Goal: Transaction & Acquisition: Subscribe to service/newsletter

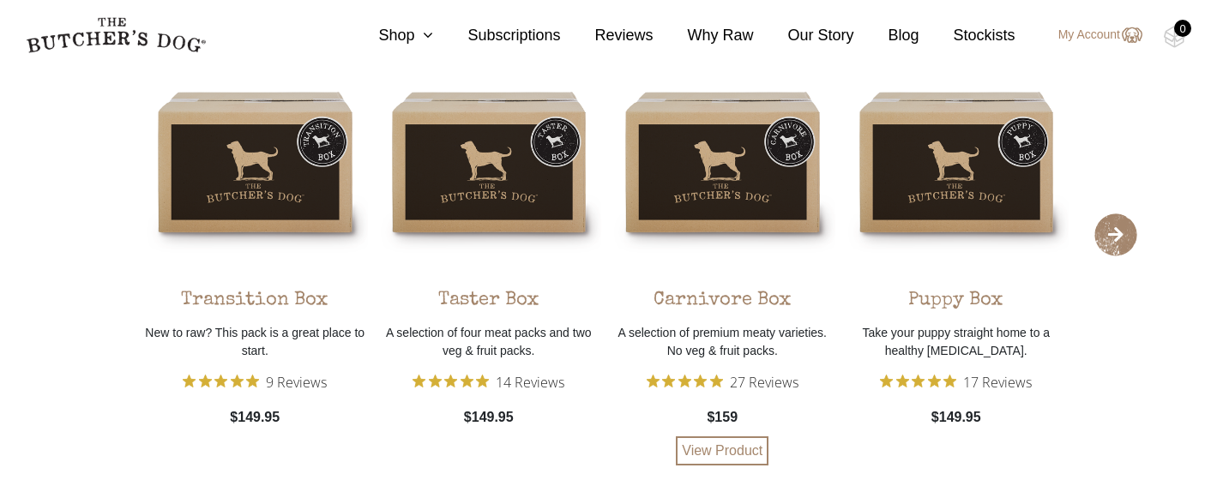
scroll to position [3196, 0]
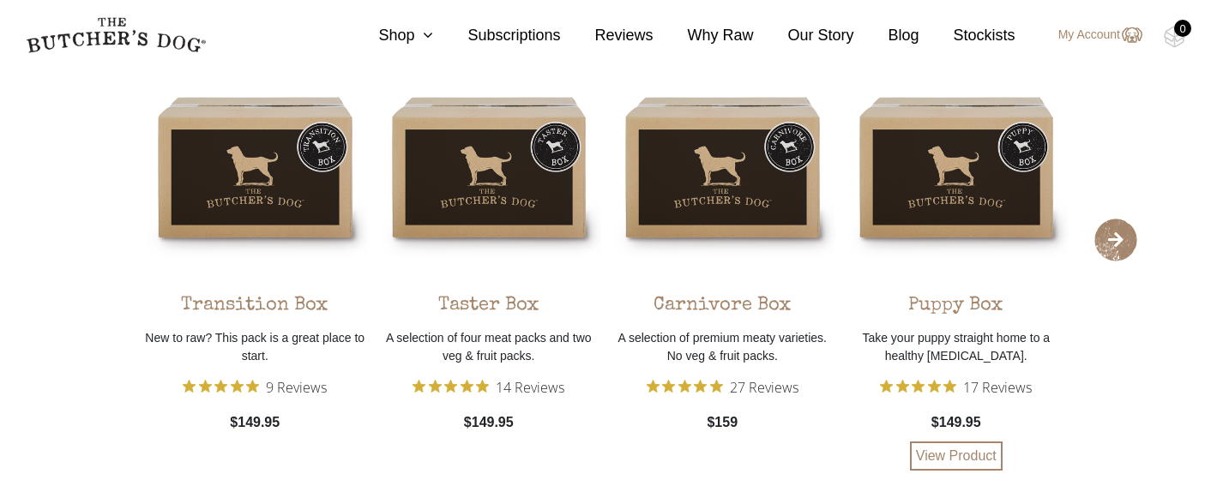
click at [1001, 191] on div "Puppy Box Take your puppy straight home to a healthy raw diet. 17 Reviews $149.…" at bounding box center [957, 263] width 226 height 417
click at [962, 458] on link "View Product" at bounding box center [956, 456] width 93 height 29
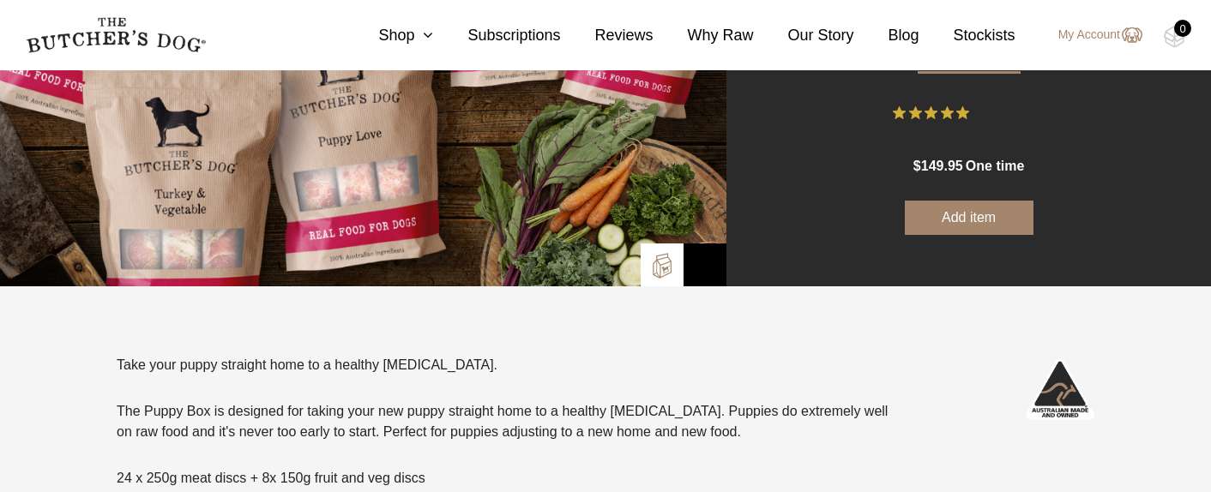
scroll to position [175, 0]
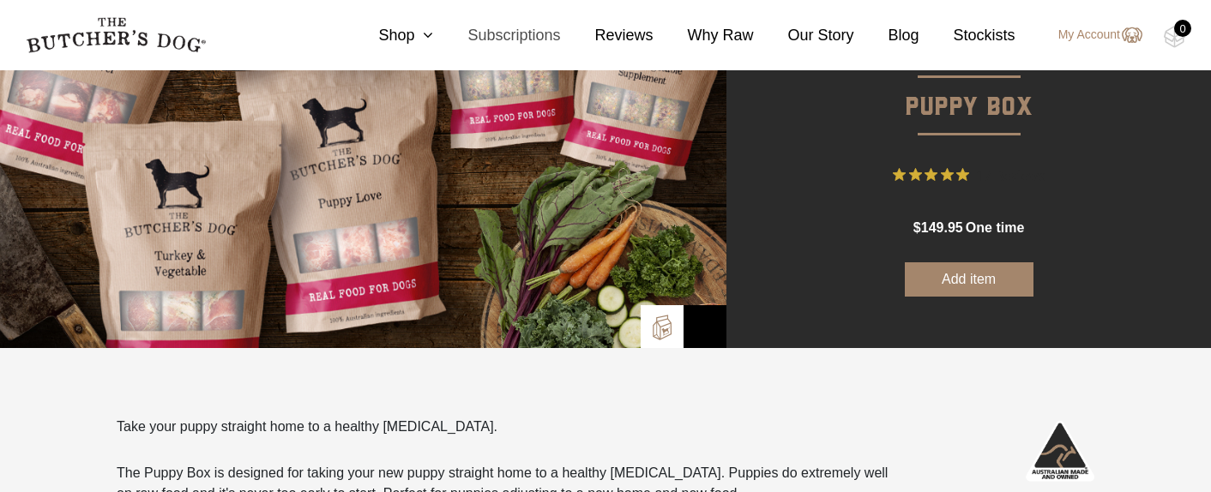
click at [526, 36] on link "Subscriptions" at bounding box center [496, 35] width 127 height 23
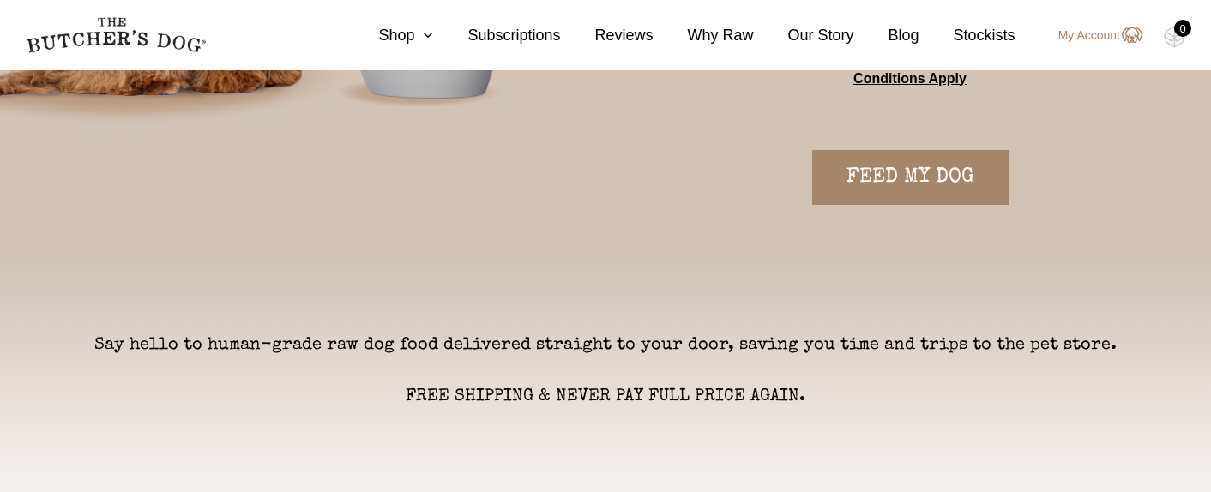
scroll to position [431, 0]
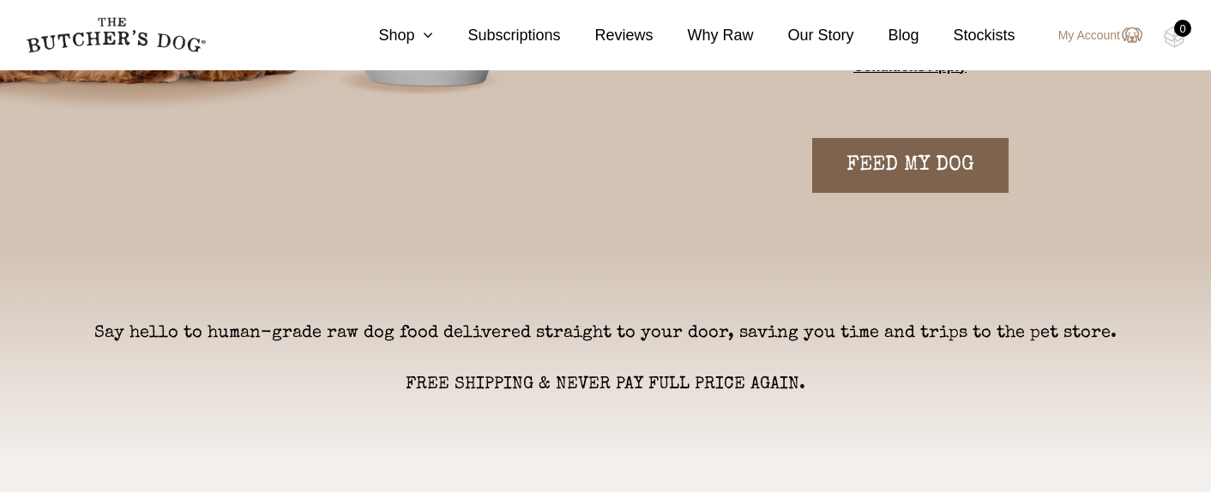
click at [899, 172] on link "FEED MY DOG" at bounding box center [910, 165] width 196 height 55
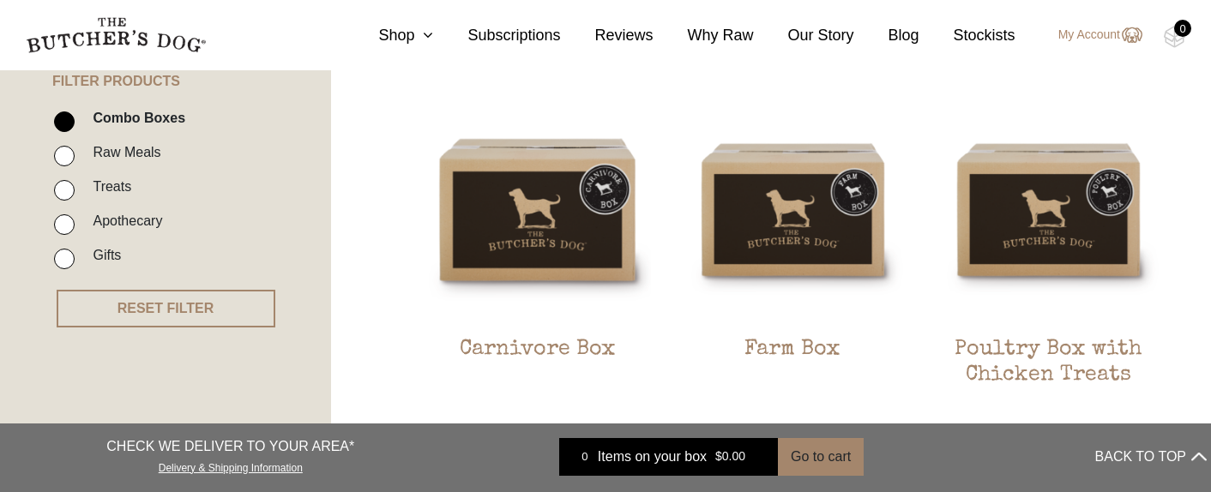
scroll to position [422, 0]
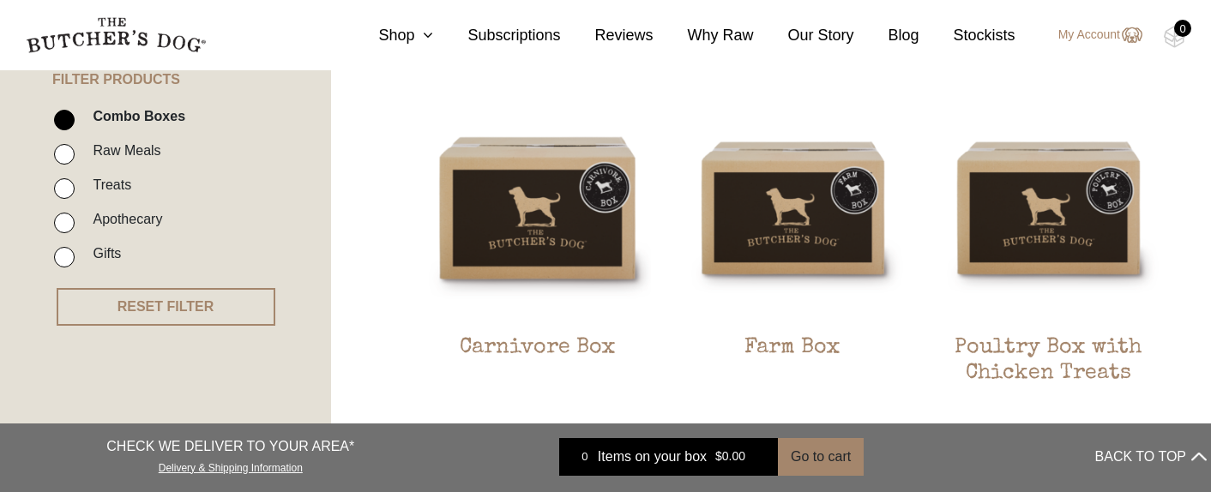
click at [129, 151] on label "Raw Meals" at bounding box center [122, 150] width 76 height 23
click at [75, 151] on input "Raw Meals" at bounding box center [64, 154] width 21 height 21
checkbox input "true"
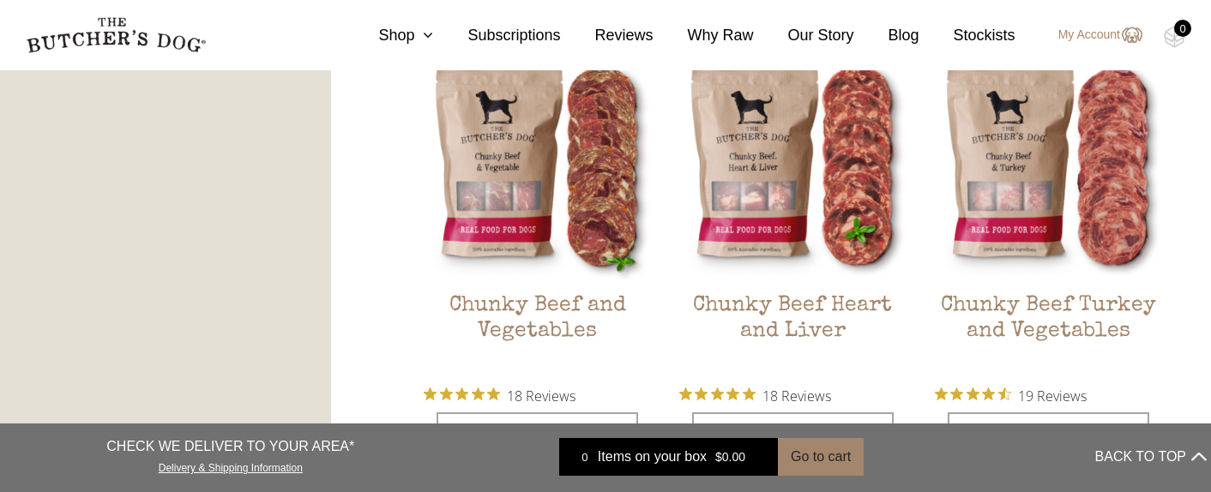
scroll to position [2189, 0]
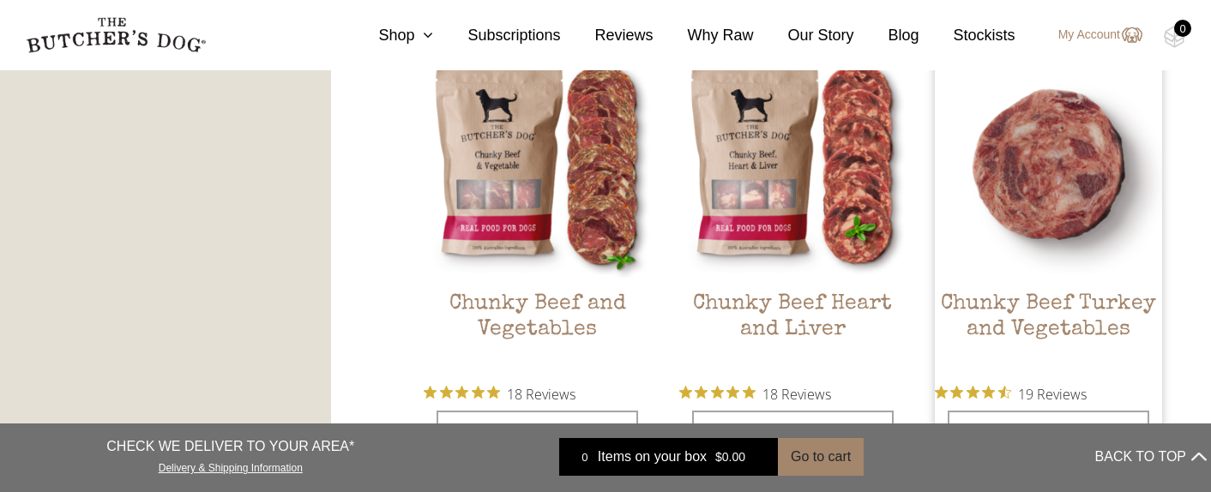
click at [1044, 177] on img at bounding box center [1048, 164] width 227 height 227
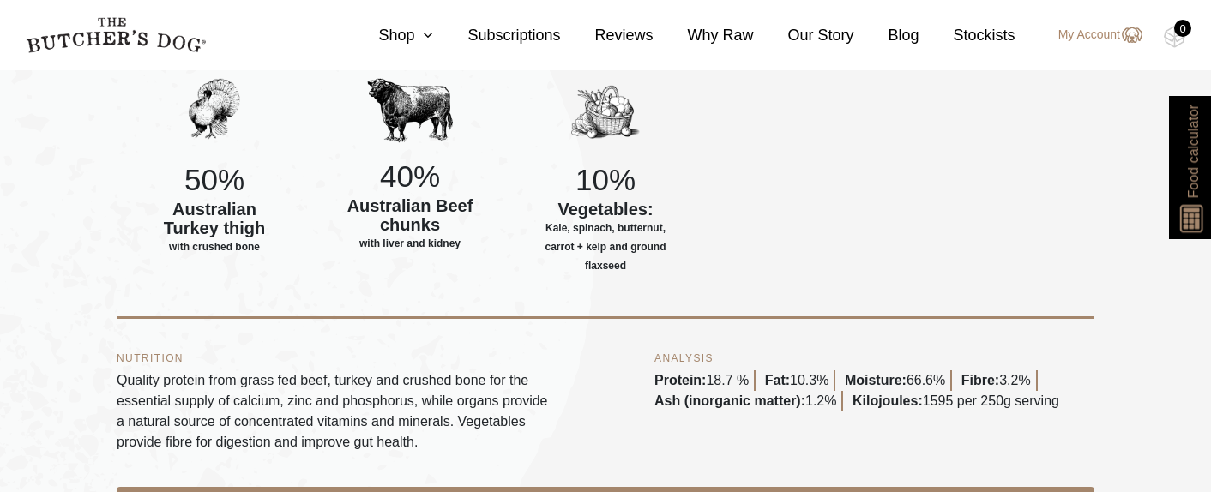
scroll to position [776, 0]
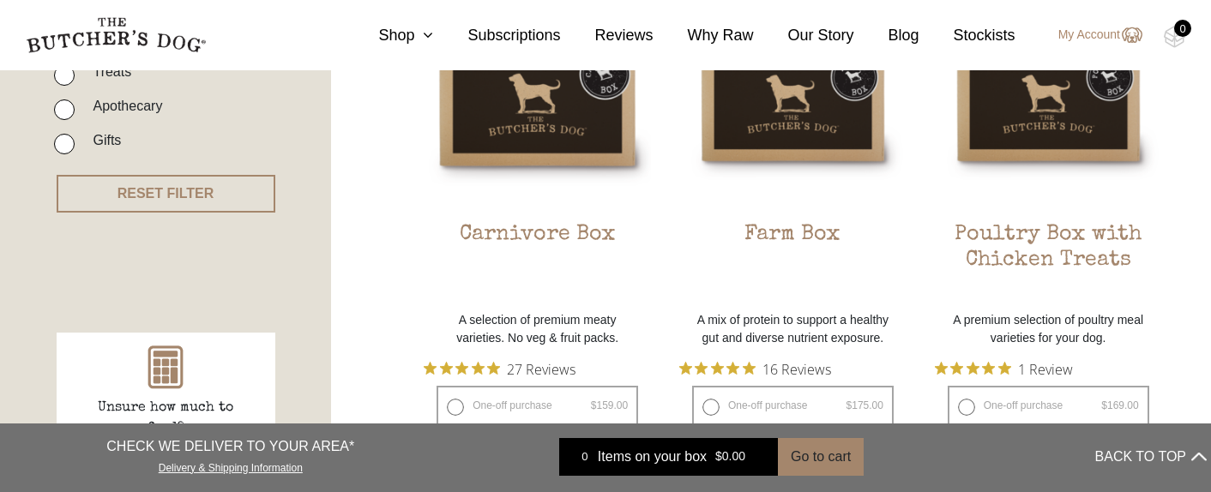
scroll to position [490, 0]
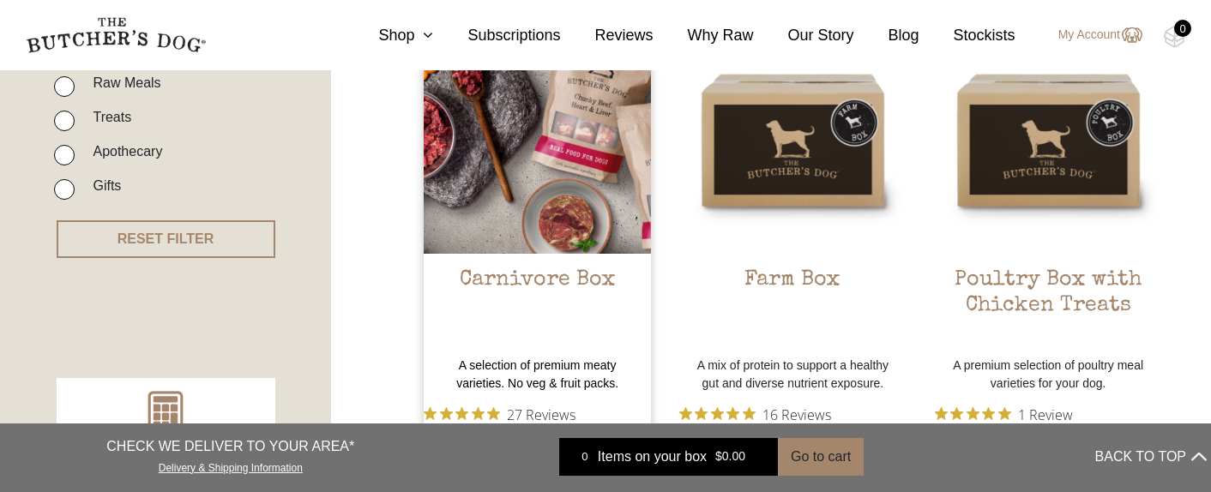
click at [577, 204] on img at bounding box center [537, 140] width 227 height 227
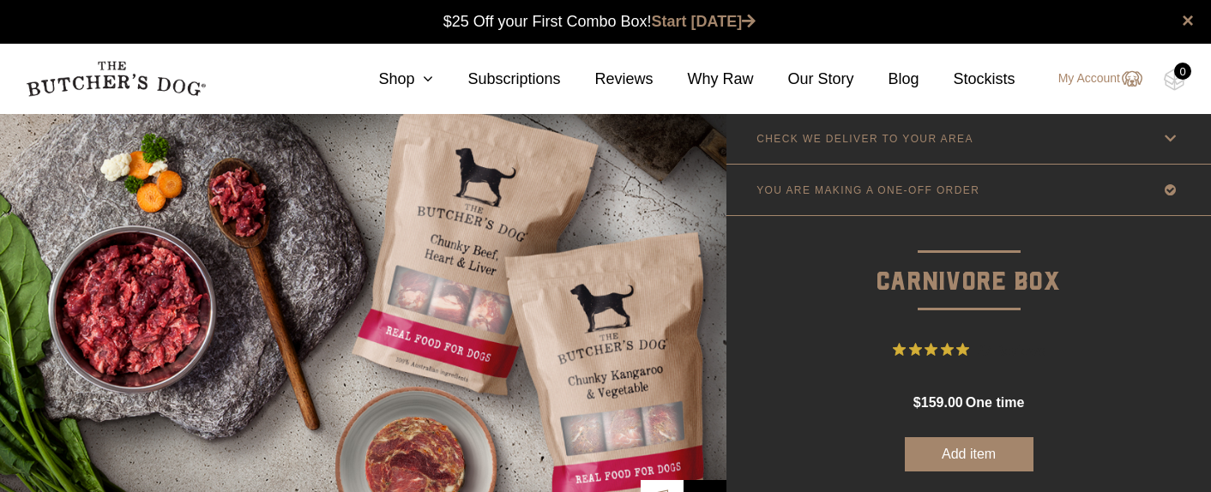
scroll to position [1, 0]
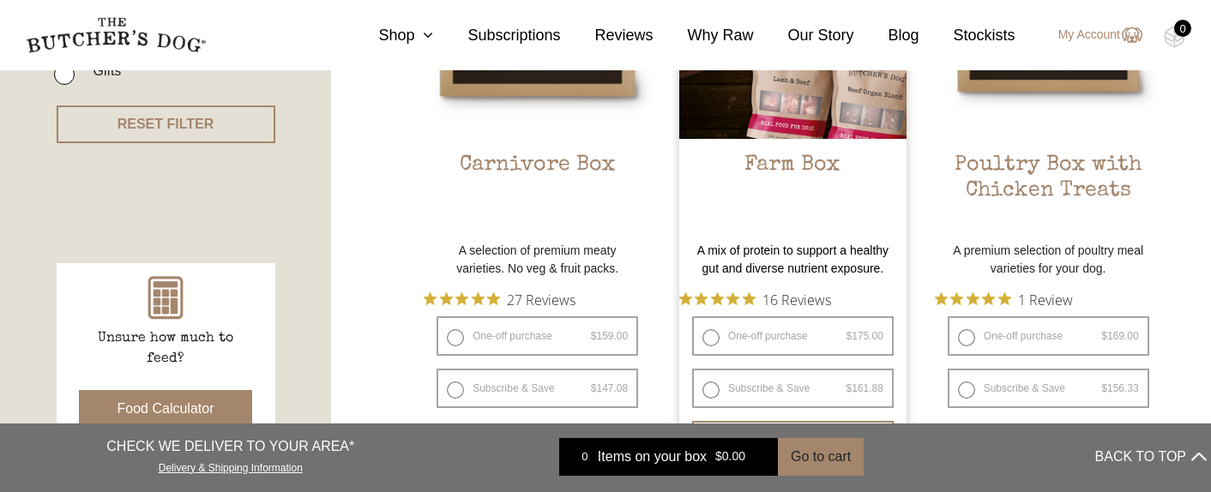
scroll to position [604, 0]
click at [797, 137] on img at bounding box center [792, 26] width 227 height 227
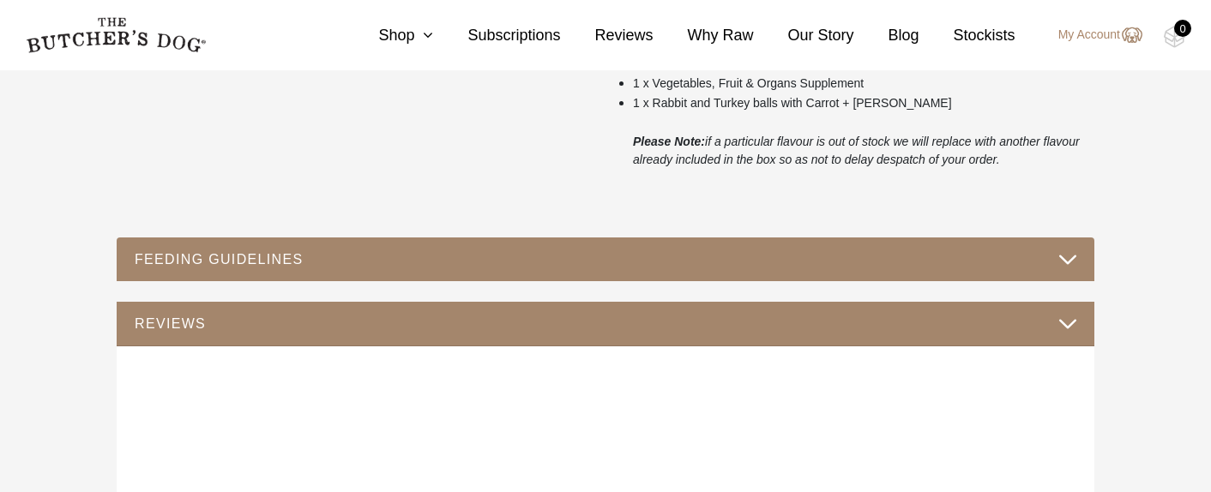
scroll to position [912, 0]
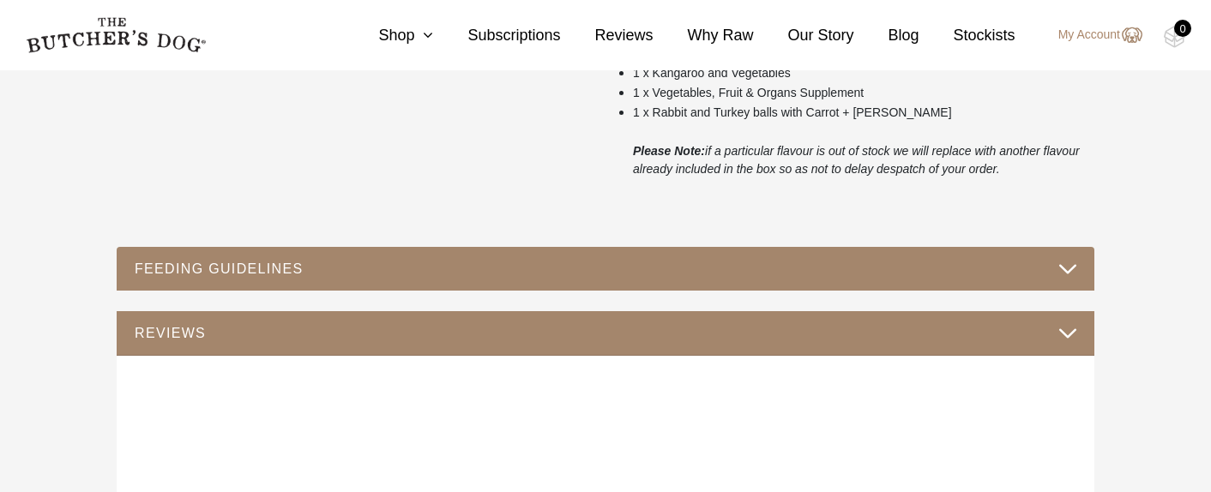
click at [177, 260] on button "FEEDING GUIDELINES" at bounding box center [605, 268] width 943 height 23
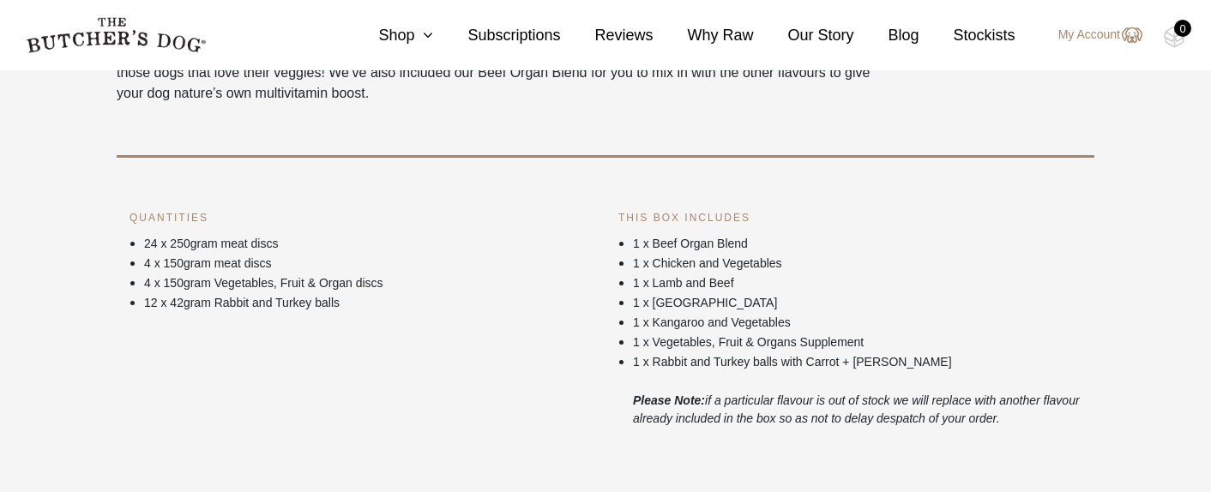
scroll to position [659, 0]
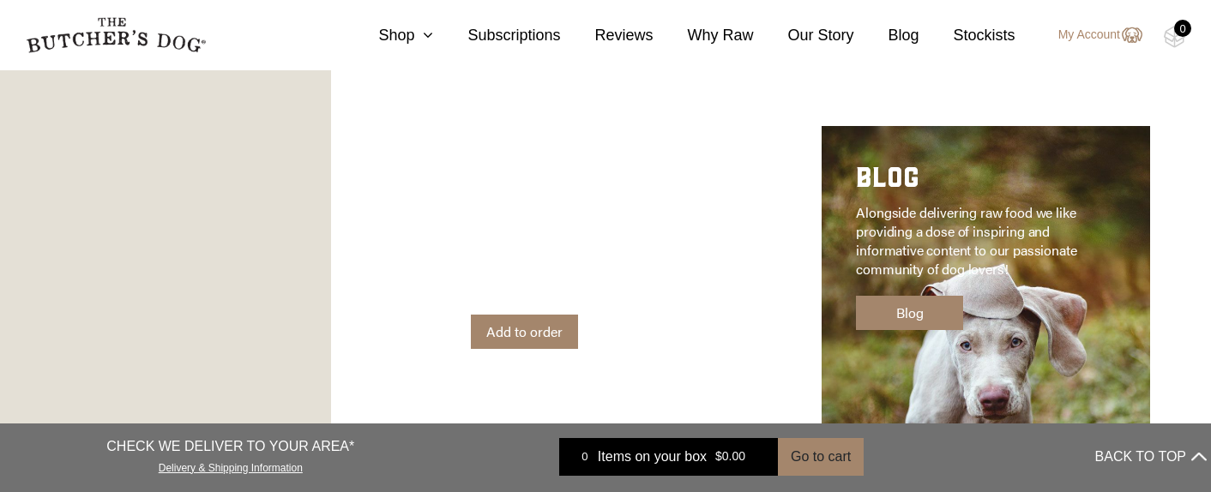
scroll to position [2111, 0]
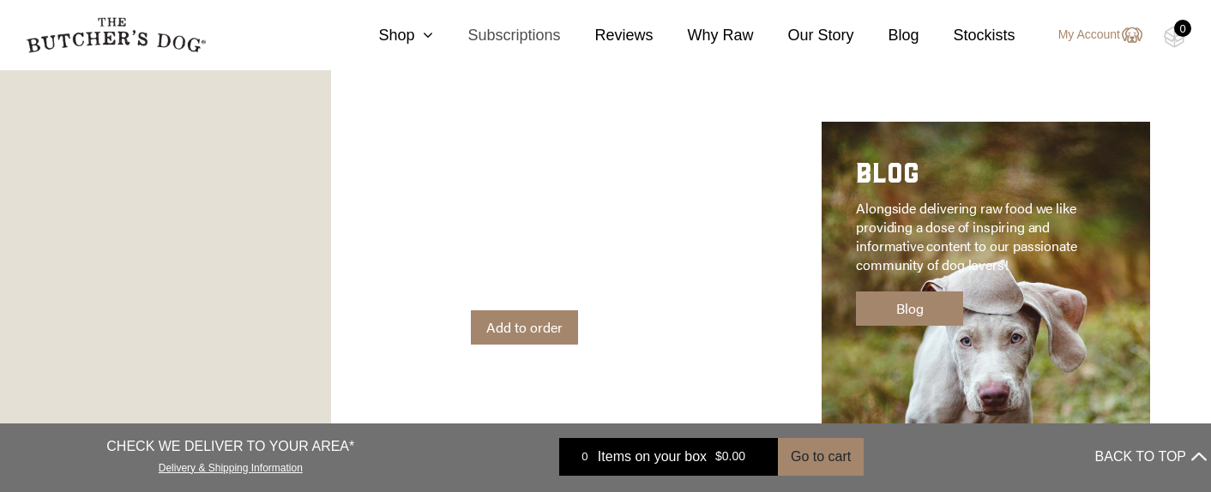
click at [531, 38] on link "Subscriptions" at bounding box center [496, 35] width 127 height 23
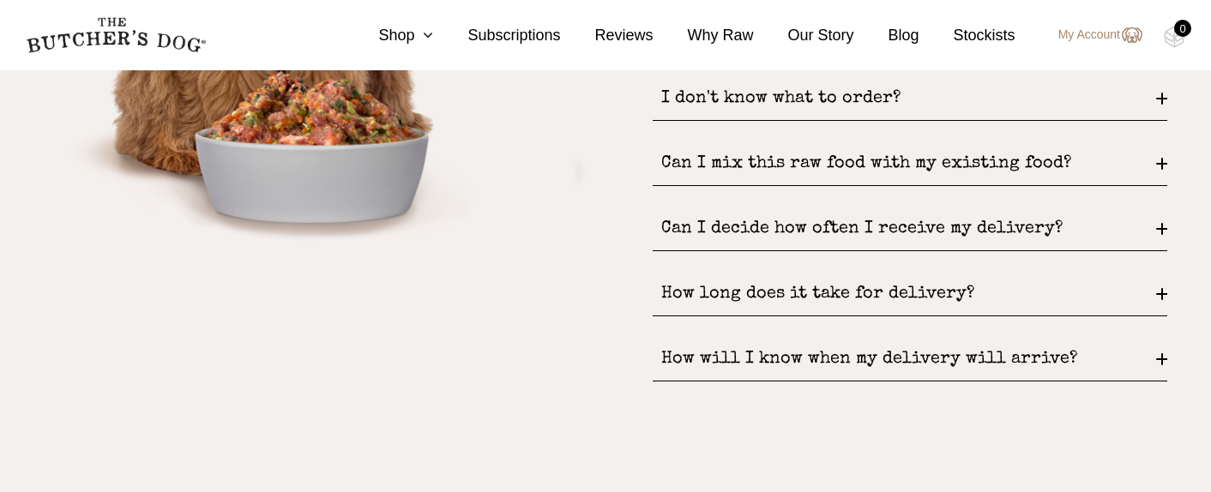
scroll to position [2504, 0]
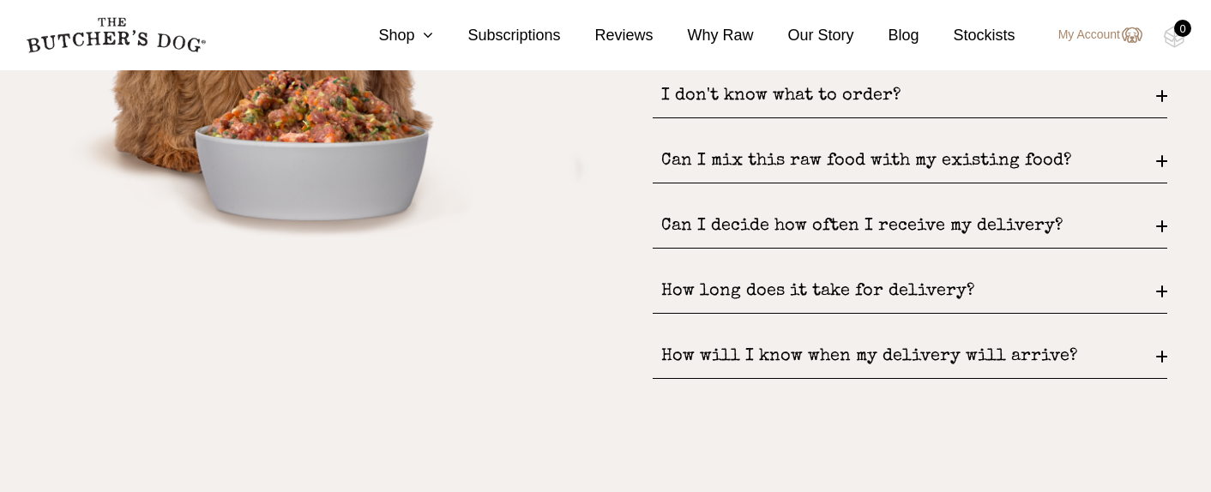
click at [1158, 158] on div "Can I mix this raw food with my existing food?" at bounding box center [910, 162] width 514 height 44
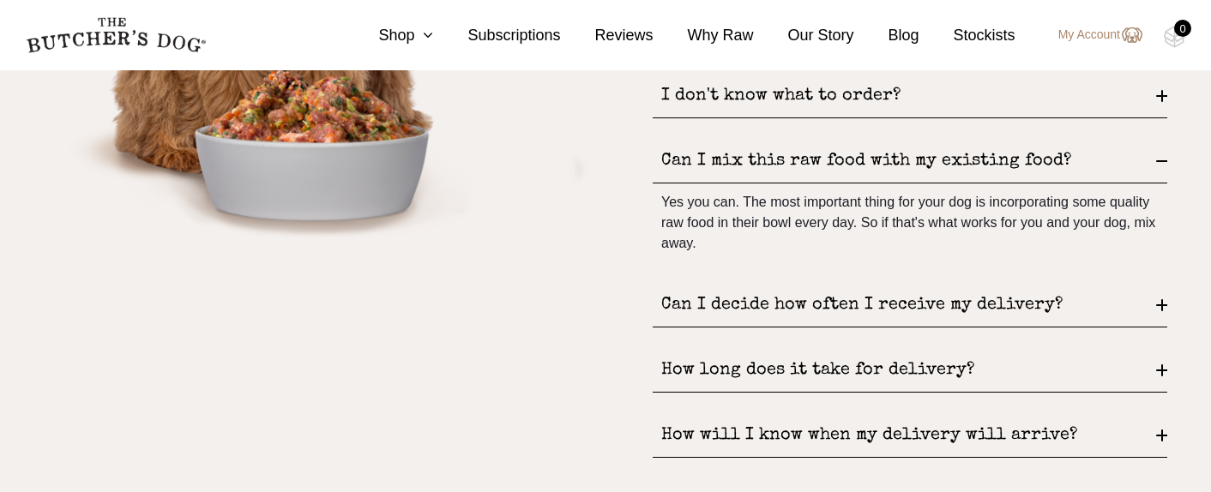
click at [1152, 307] on div "Can I decide how often I receive my delivery?" at bounding box center [910, 306] width 514 height 44
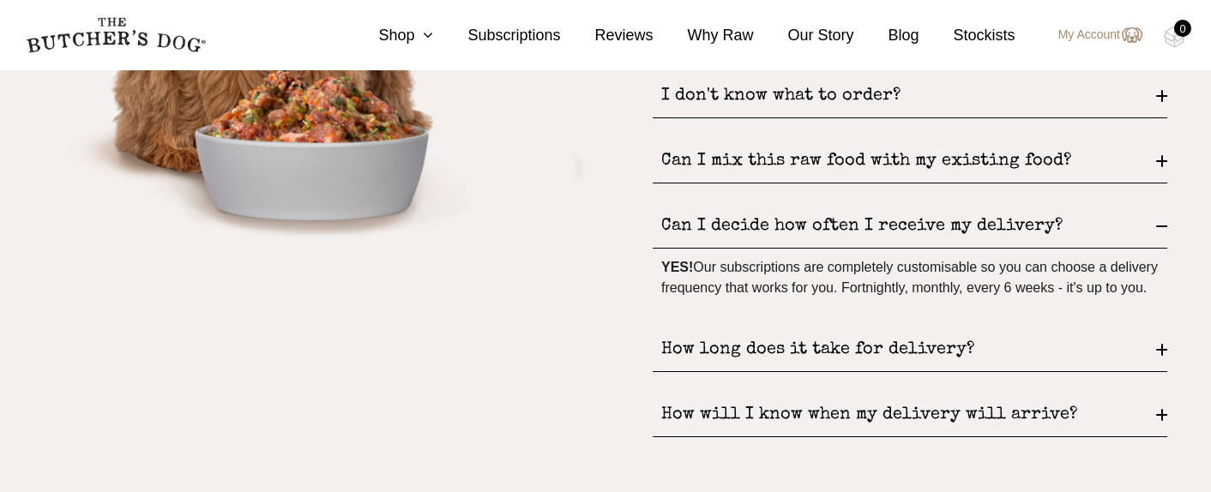
click at [1161, 352] on div "How long does it take for delivery?" at bounding box center [910, 350] width 514 height 44
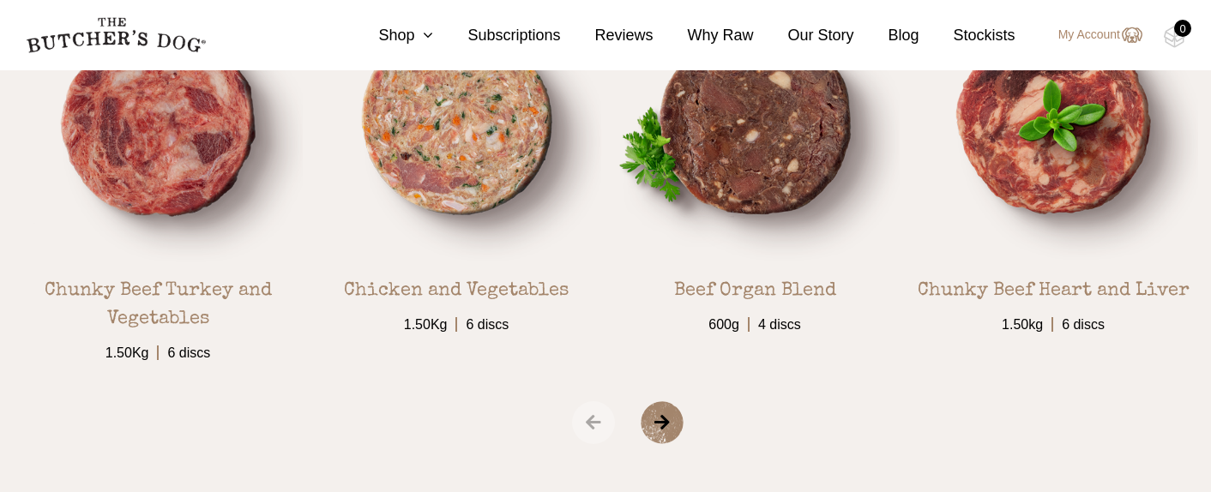
scroll to position [3066, 0]
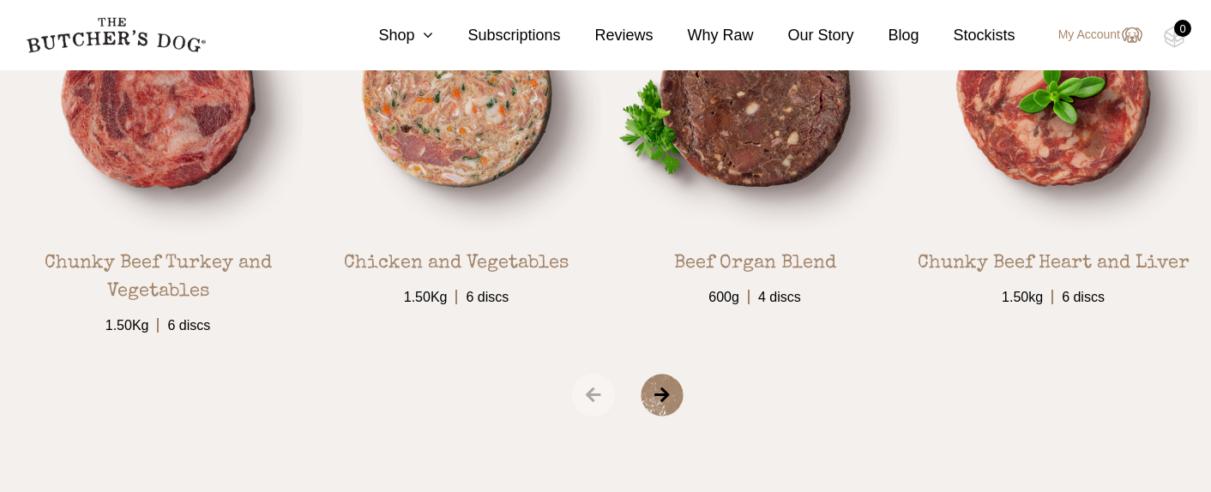
click at [659, 395] on span "›" at bounding box center [684, 395] width 86 height 43
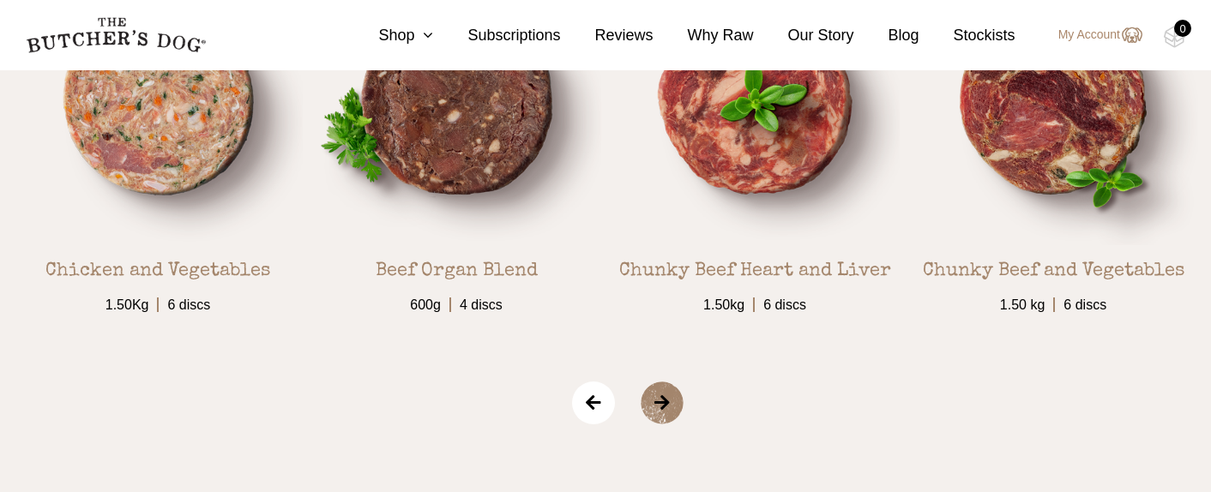
scroll to position [3059, 0]
click at [671, 402] on span "›" at bounding box center [684, 402] width 86 height 43
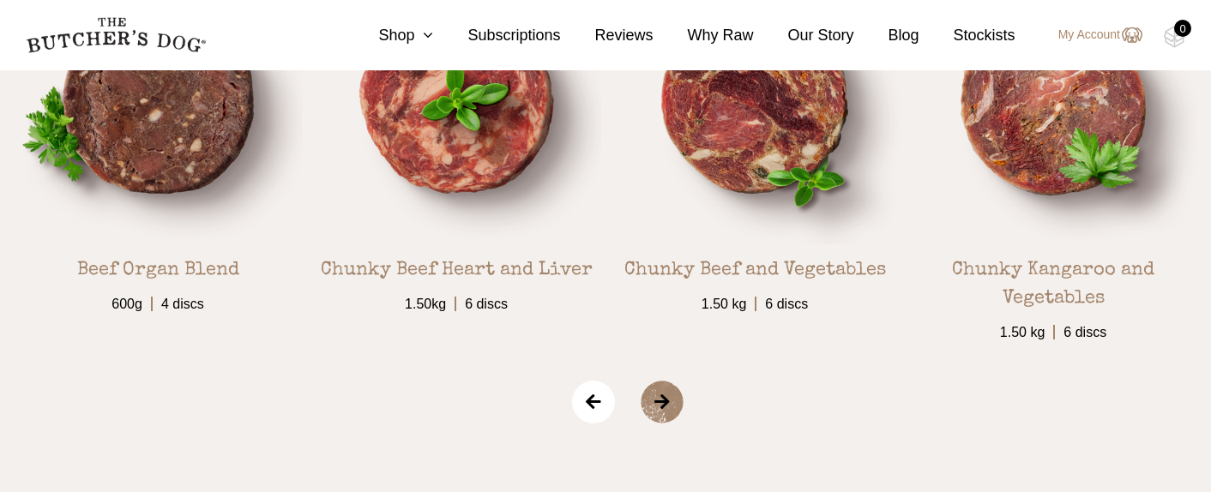
click at [672, 395] on span "›" at bounding box center [684, 402] width 86 height 43
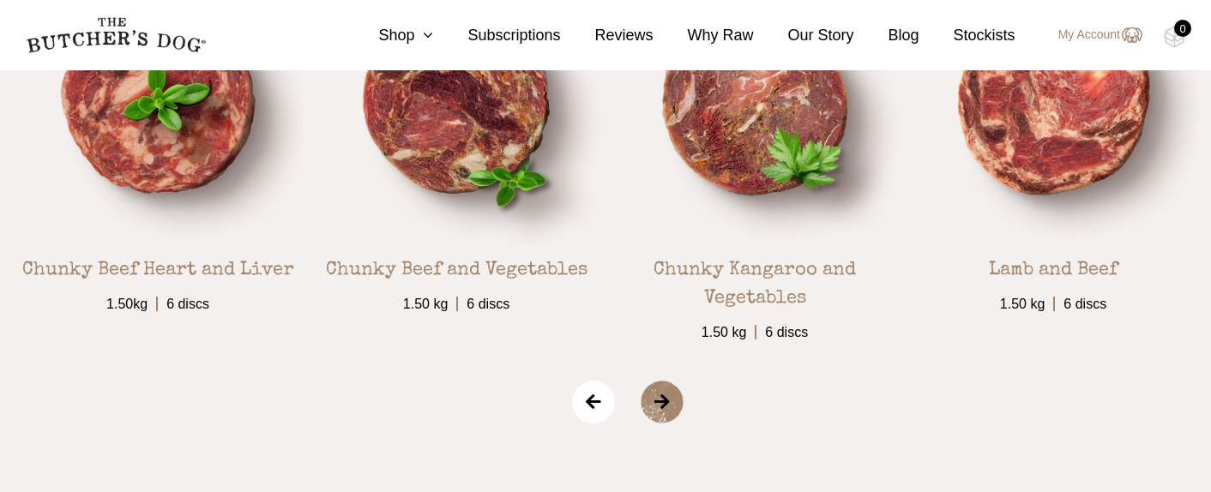
click at [672, 395] on span "›" at bounding box center [684, 402] width 86 height 43
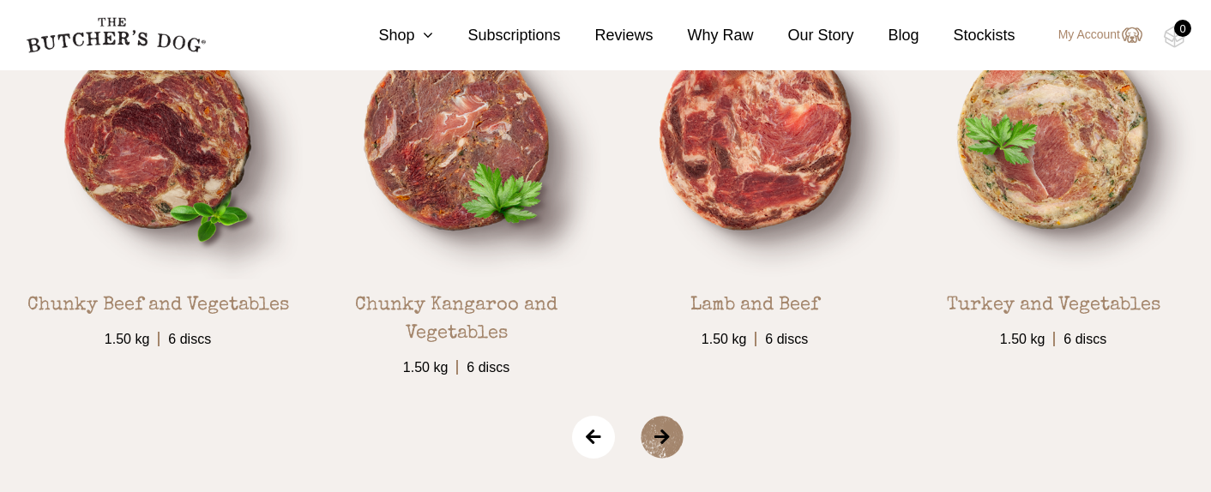
scroll to position [3014, 0]
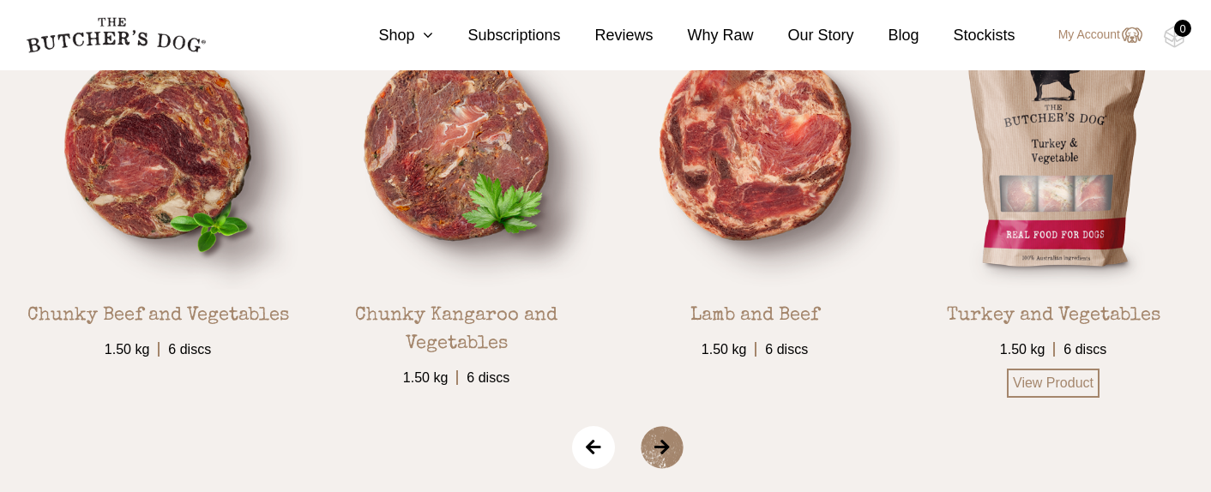
click at [1011, 226] on img at bounding box center [1053, 145] width 290 height 290
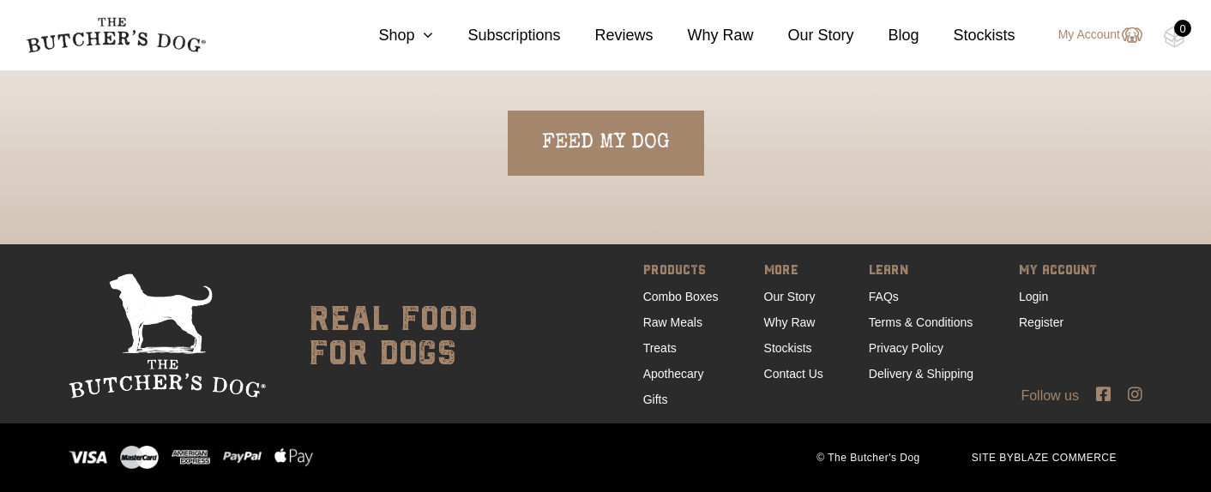
scroll to position [3733, 0]
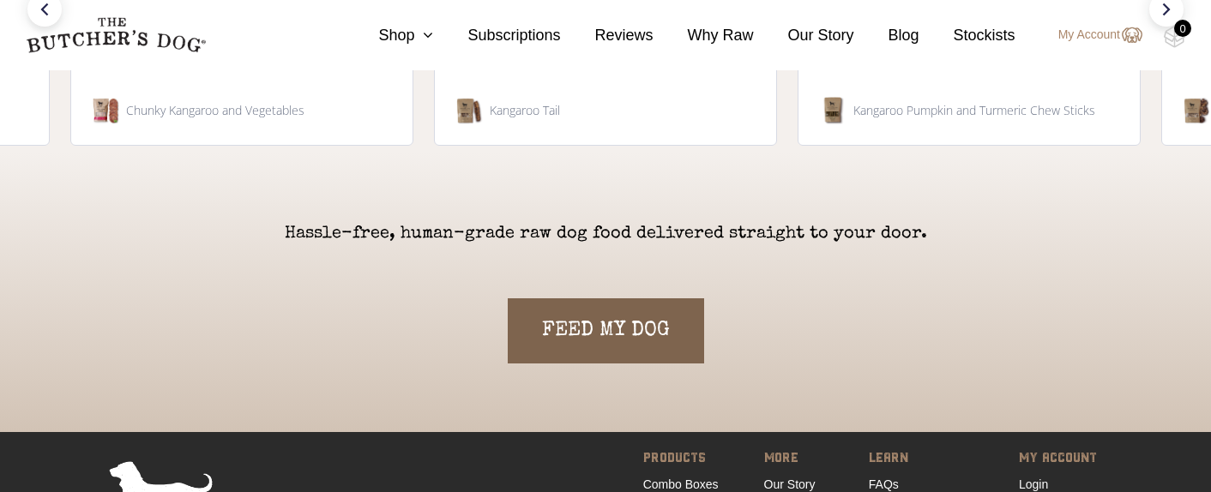
click at [659, 326] on link "FEED MY DOG" at bounding box center [606, 330] width 196 height 65
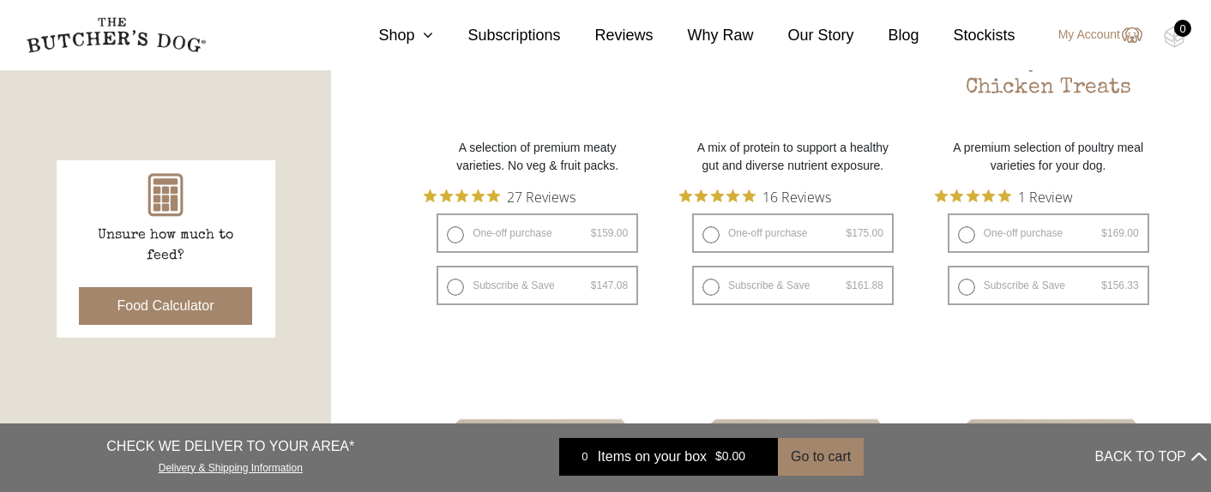
scroll to position [388, 0]
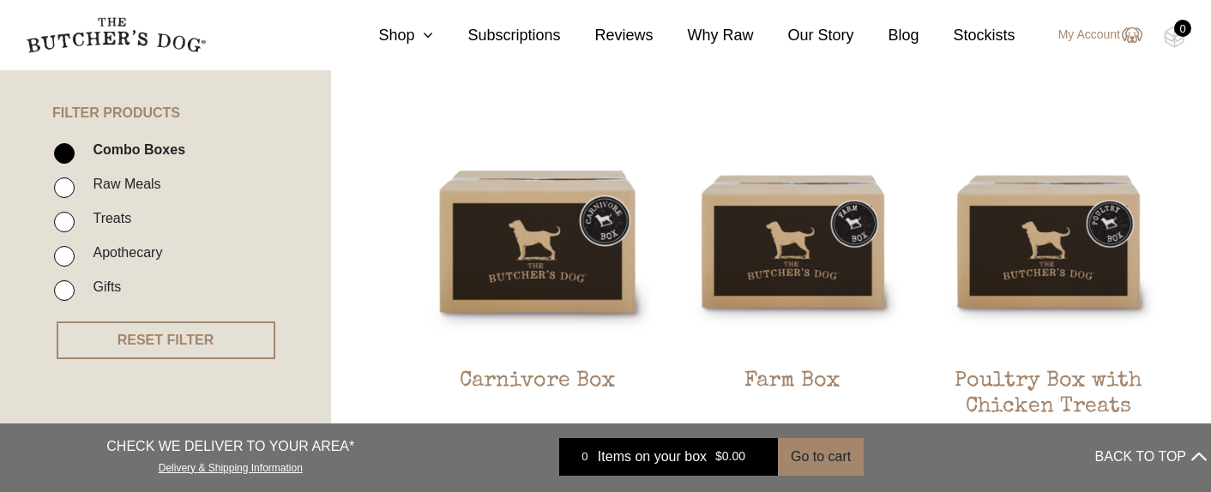
click at [88, 216] on label "Treats" at bounding box center [107, 218] width 47 height 23
click at [75, 216] on input "Treats" at bounding box center [64, 222] width 21 height 21
checkbox input "true"
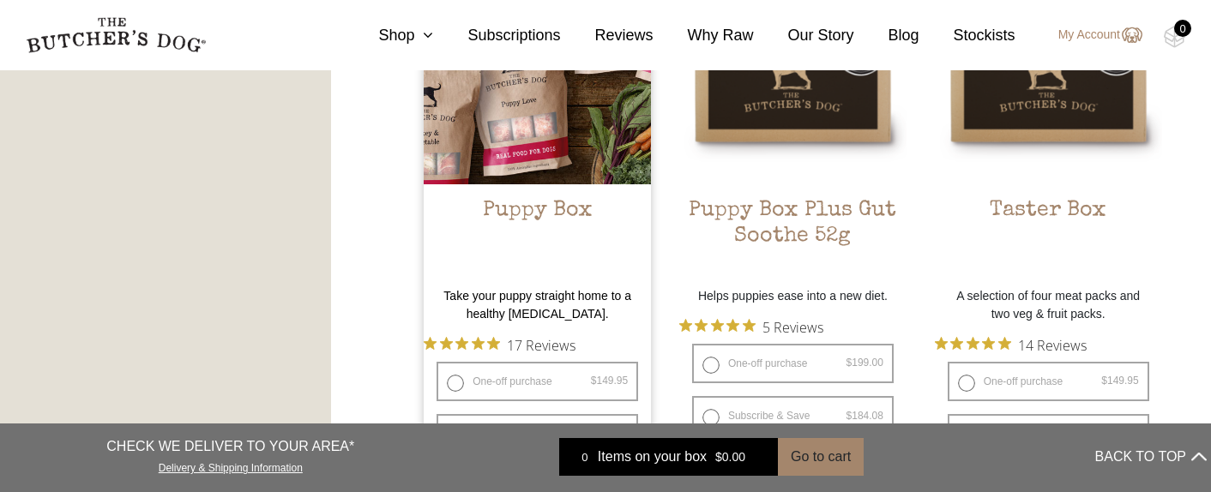
scroll to position [1134, 0]
